Goal: Transaction & Acquisition: Purchase product/service

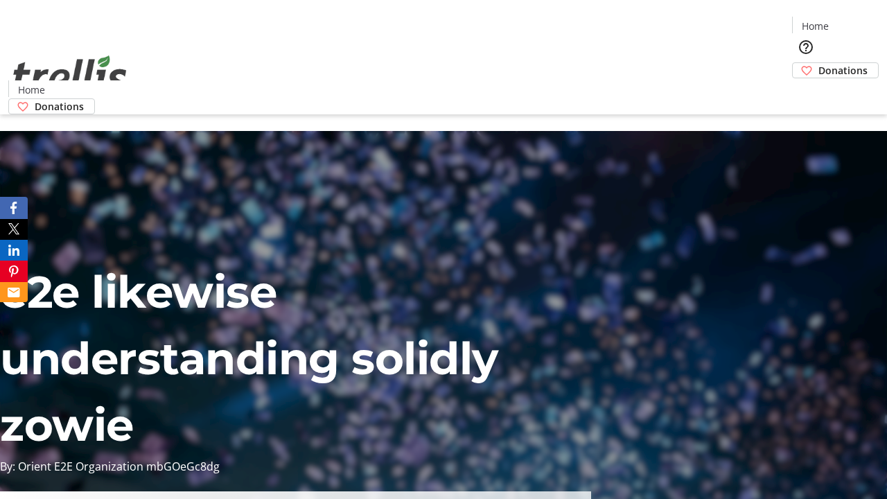
click at [819, 63] on span "Donations" at bounding box center [843, 70] width 49 height 15
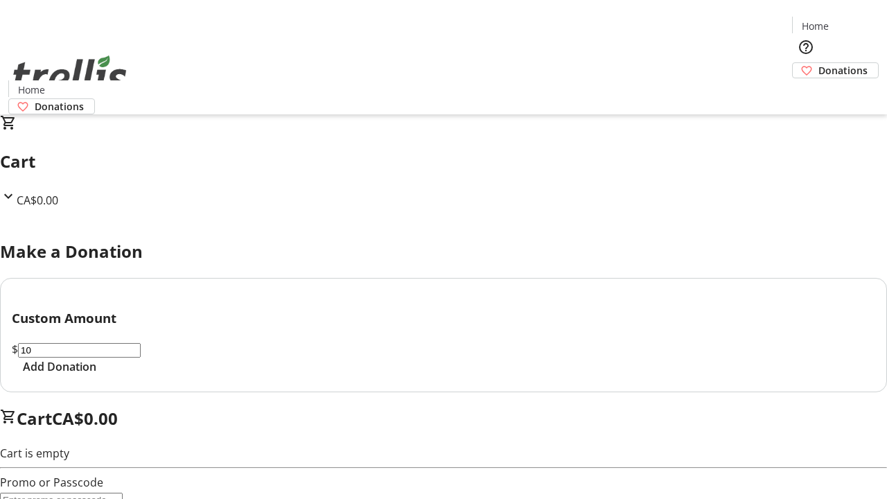
click at [96, 375] on span "Add Donation" at bounding box center [59, 366] width 73 height 17
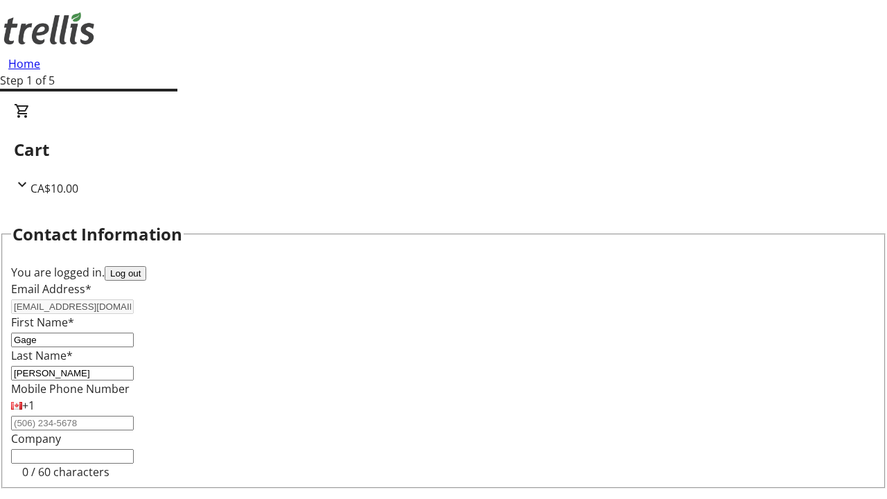
scroll to position [186, 0]
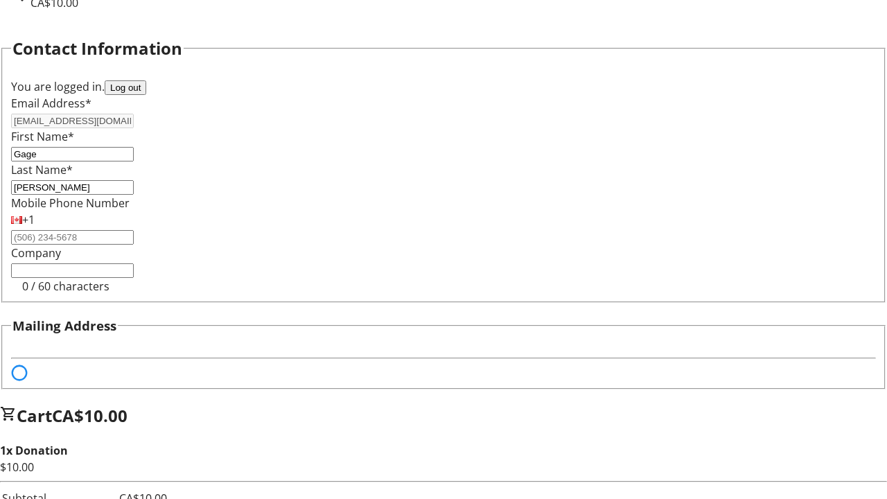
select select "BC"
select select "CA"
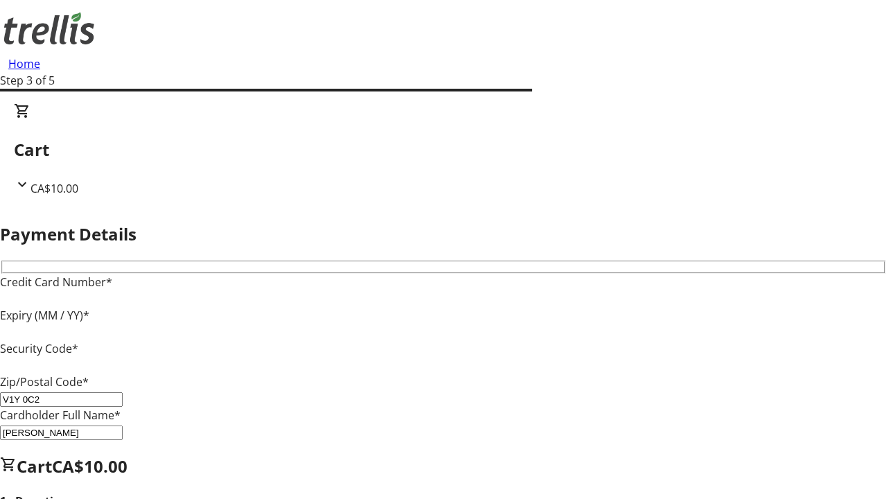
type input "V1Y 0C2"
